Goal: Check status

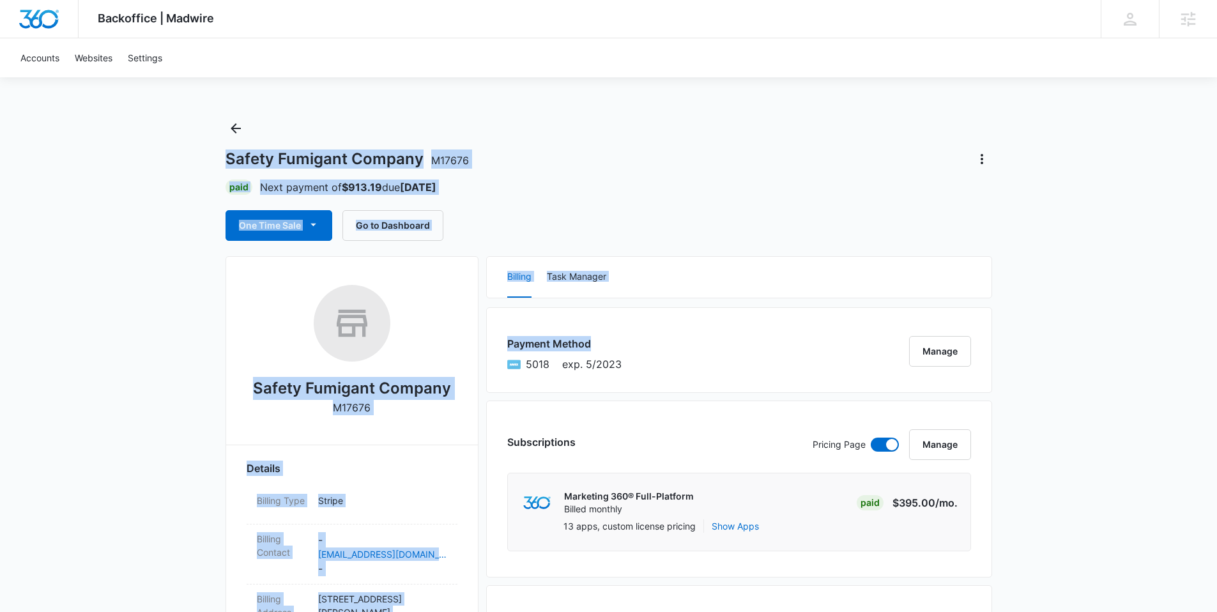
drag, startPoint x: 226, startPoint y: 153, endPoint x: 643, endPoint y: 332, distance: 454.0
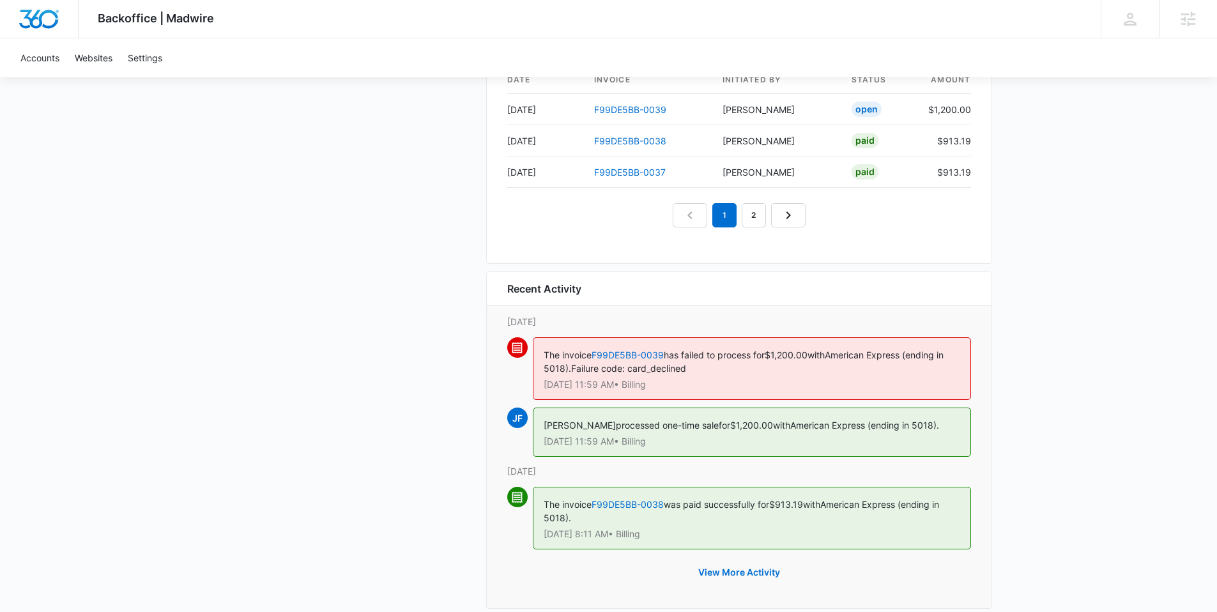
scroll to position [1344, 0]
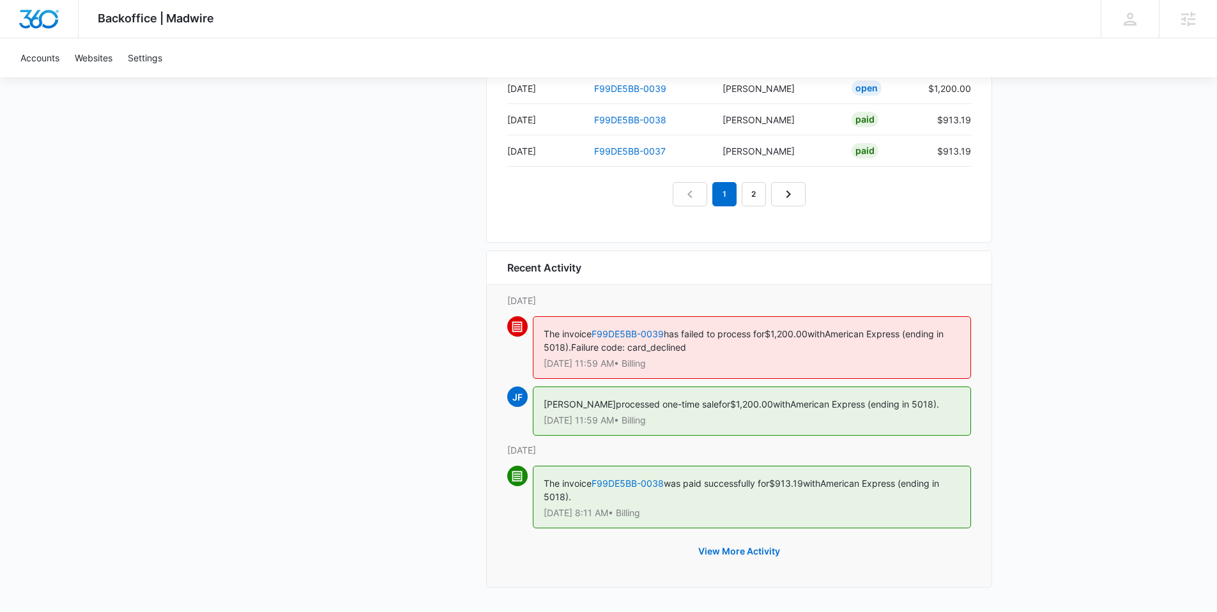
click at [803, 340] on div "The invoice F99DE5BB-0039 has failed to process for $1,200.00 with American Exp…" at bounding box center [752, 347] width 438 height 63
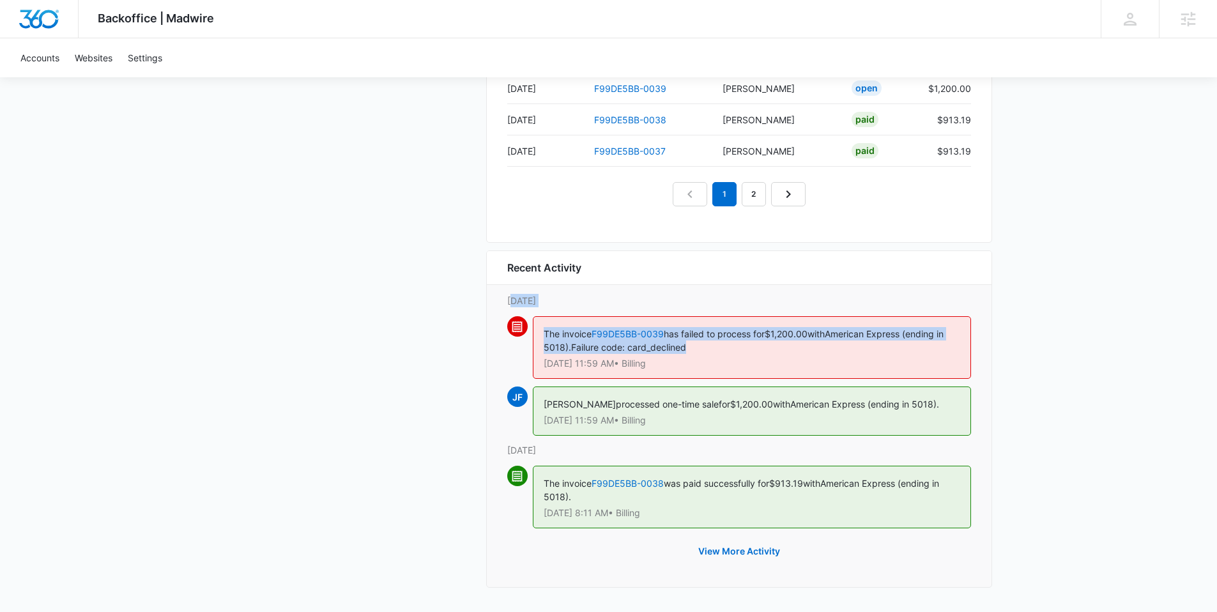
drag, startPoint x: 717, startPoint y: 347, endPoint x: 515, endPoint y: 294, distance: 208.6
click at [515, 294] on div "[DATE] The invoice F99DE5BB-0039 has failed to process for $1,200.00 with Ameri…" at bounding box center [739, 340] width 464 height 93
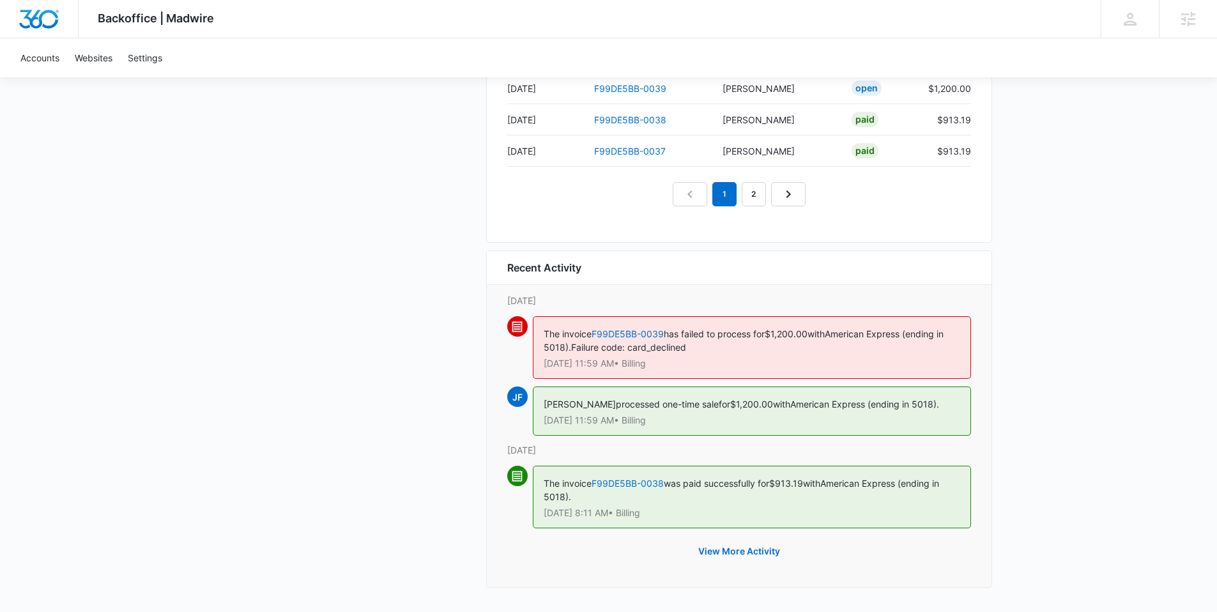
click at [719, 357] on div "The invoice F99DE5BB-0039 has failed to process for $1,200.00 with American Exp…" at bounding box center [752, 347] width 438 height 63
drag, startPoint x: 503, startPoint y: 262, endPoint x: 696, endPoint y: 363, distance: 218.2
click at [695, 363] on div "Recent Activity [DATE] The invoice F99DE5BB-0039 has failed to process for $1,2…" at bounding box center [739, 418] width 506 height 337
click at [685, 361] on p "[DATE] 11:59 AM • Billing" at bounding box center [751, 363] width 416 height 9
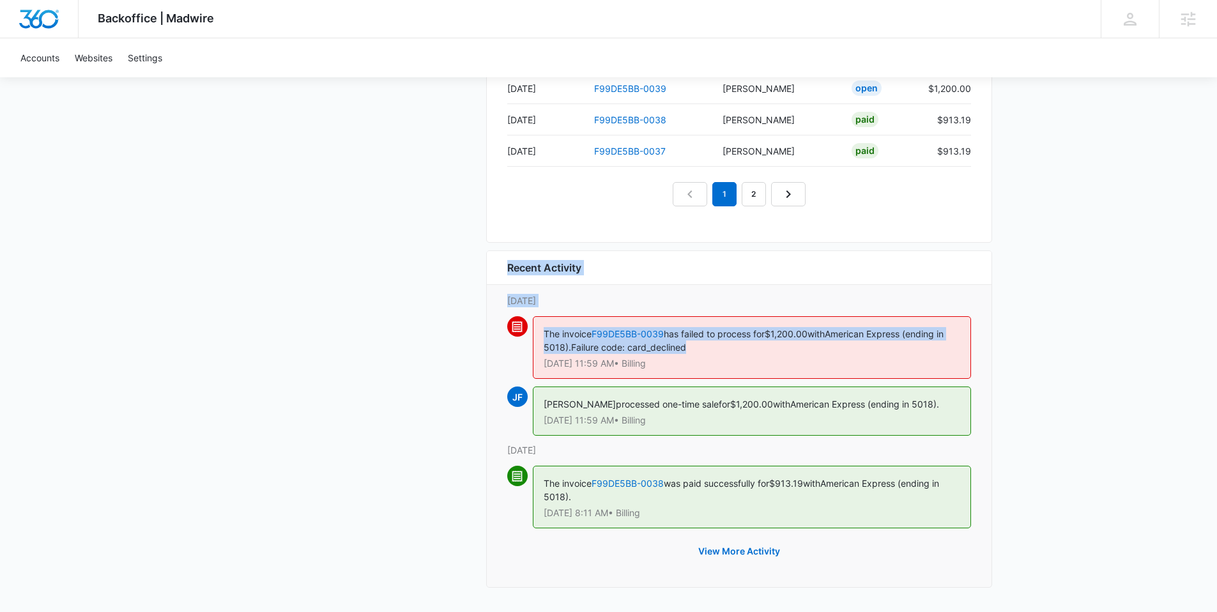
drag, startPoint x: 695, startPoint y: 347, endPoint x: 532, endPoint y: 292, distance: 172.1
click at [503, 261] on div "Recent Activity [DATE] The invoice F99DE5BB-0039 has failed to process for $1,2…" at bounding box center [739, 418] width 506 height 337
